Goal: Find specific page/section: Find specific page/section

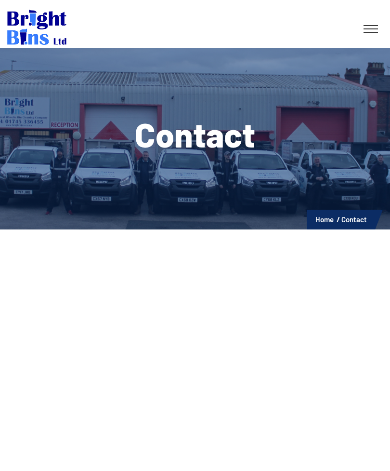
click at [356, 222] on li "Contact" at bounding box center [355, 219] width 26 height 13
click at [359, 220] on li "Contact" at bounding box center [355, 219] width 26 height 13
click at [380, 21] on link at bounding box center [371, 28] width 24 height 17
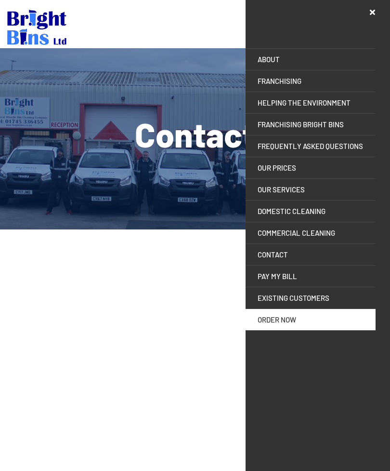
click at [369, 29] on div "ABOUT Helping the Environment Franchising Bright Bins Frequently Asked Question…" at bounding box center [311, 165] width 130 height 330
click at [297, 255] on link "CONTACT" at bounding box center [311, 254] width 130 height 21
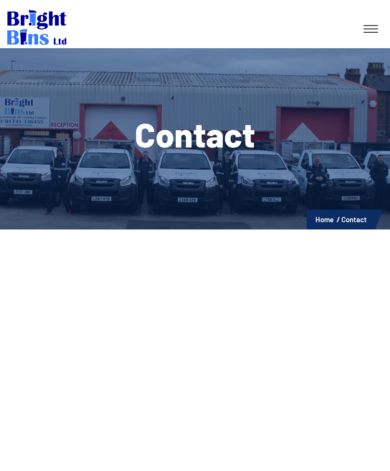
click at [322, 223] on link "Home" at bounding box center [325, 219] width 18 height 9
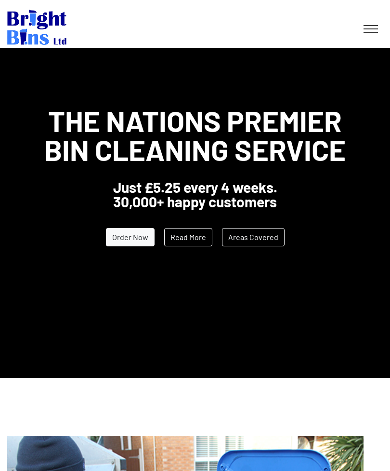
scroll to position [8, 0]
